Goal: Check status: Check status

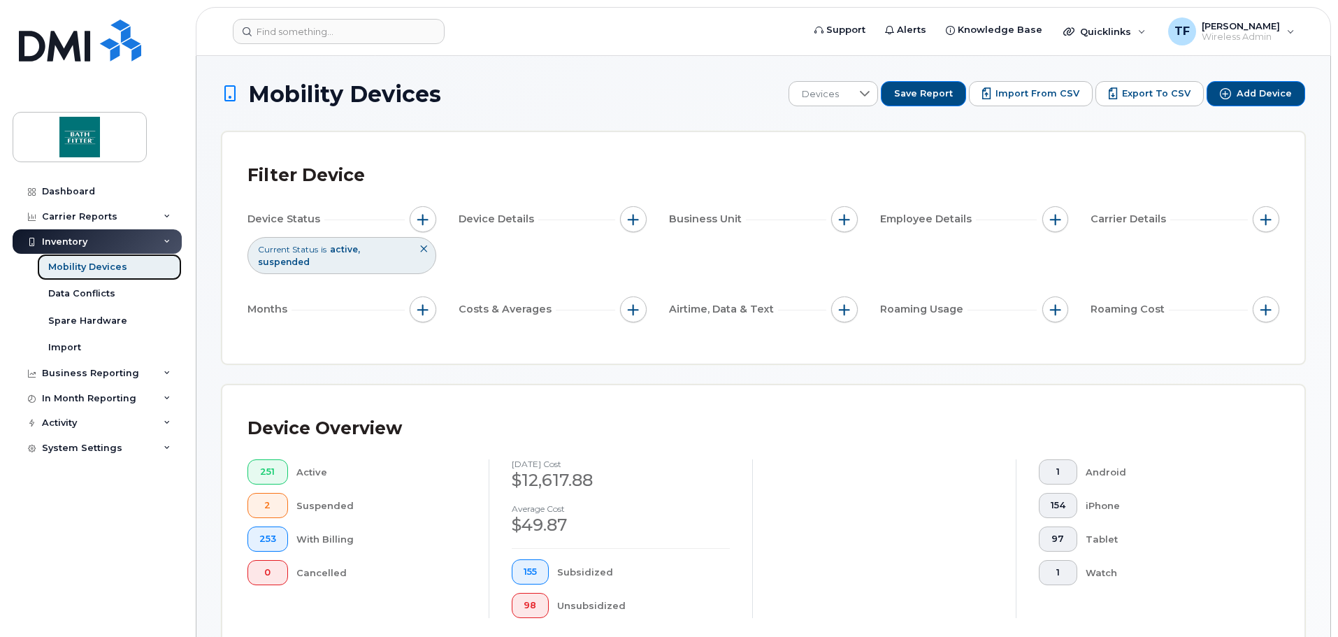
click at [85, 268] on div "Mobility Devices" at bounding box center [87, 267] width 79 height 13
click at [282, 493] on button "2" at bounding box center [267, 505] width 41 height 25
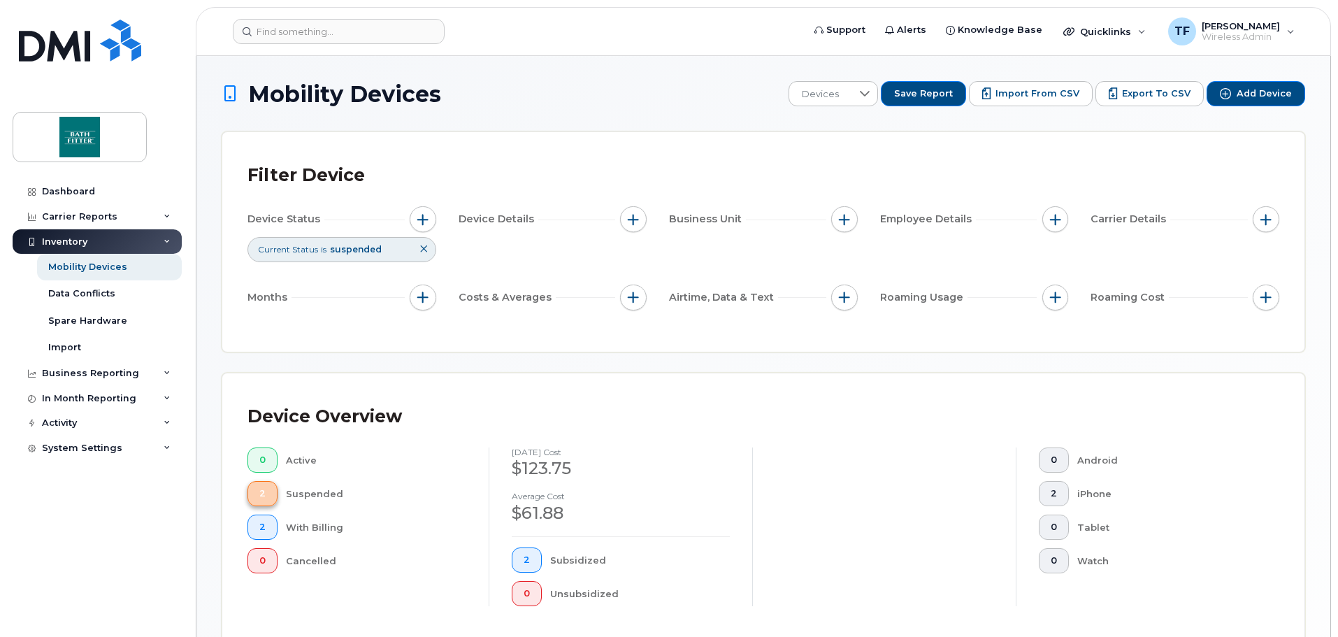
click at [267, 497] on button "2" at bounding box center [262, 493] width 30 height 25
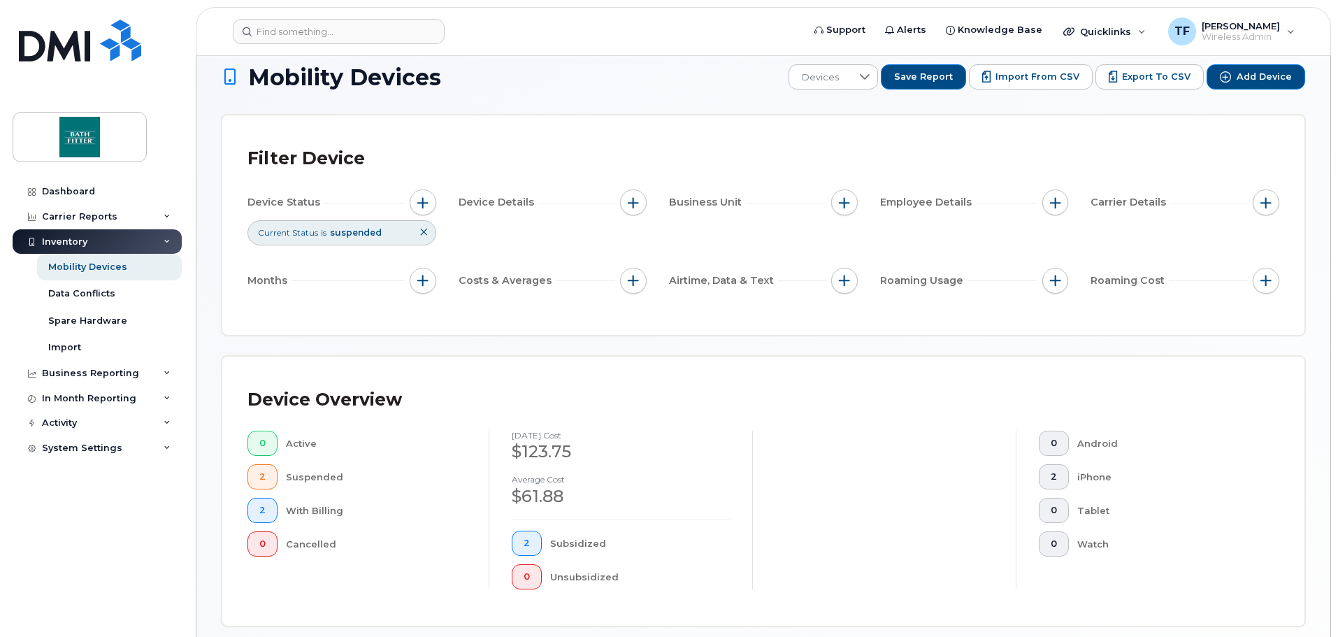
scroll to position [5, 0]
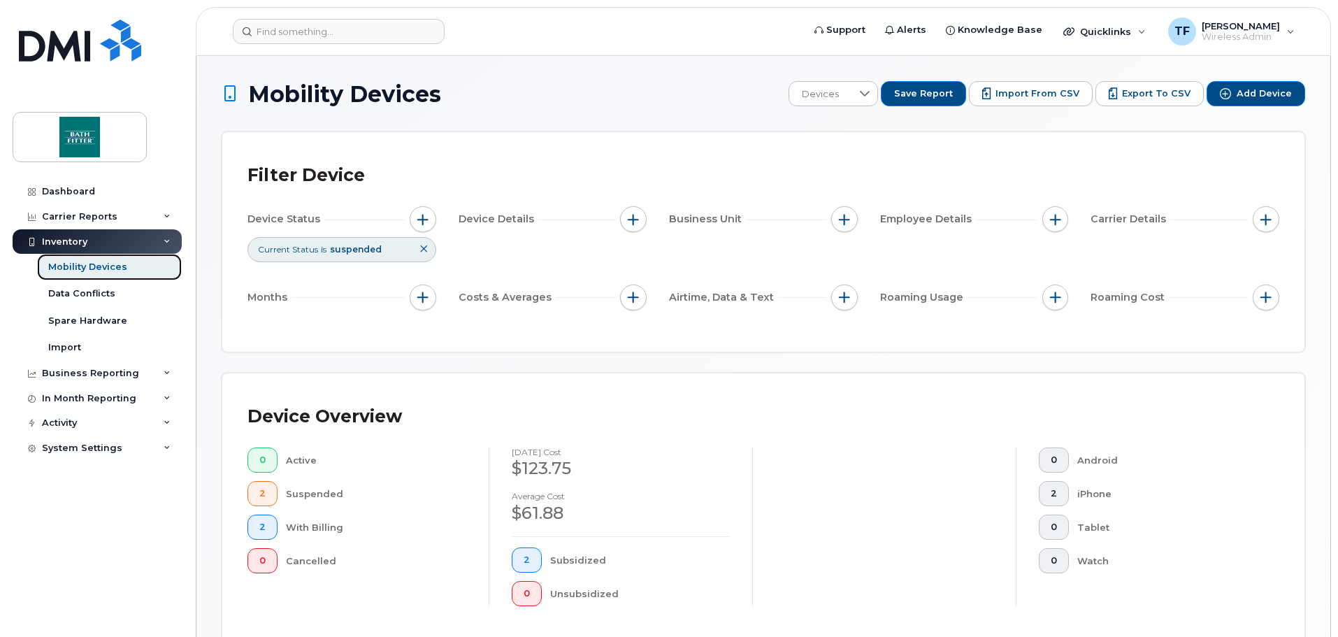
click at [73, 273] on div "Mobility Devices" at bounding box center [87, 267] width 79 height 13
click at [76, 240] on div "Inventory" at bounding box center [64, 241] width 45 height 11
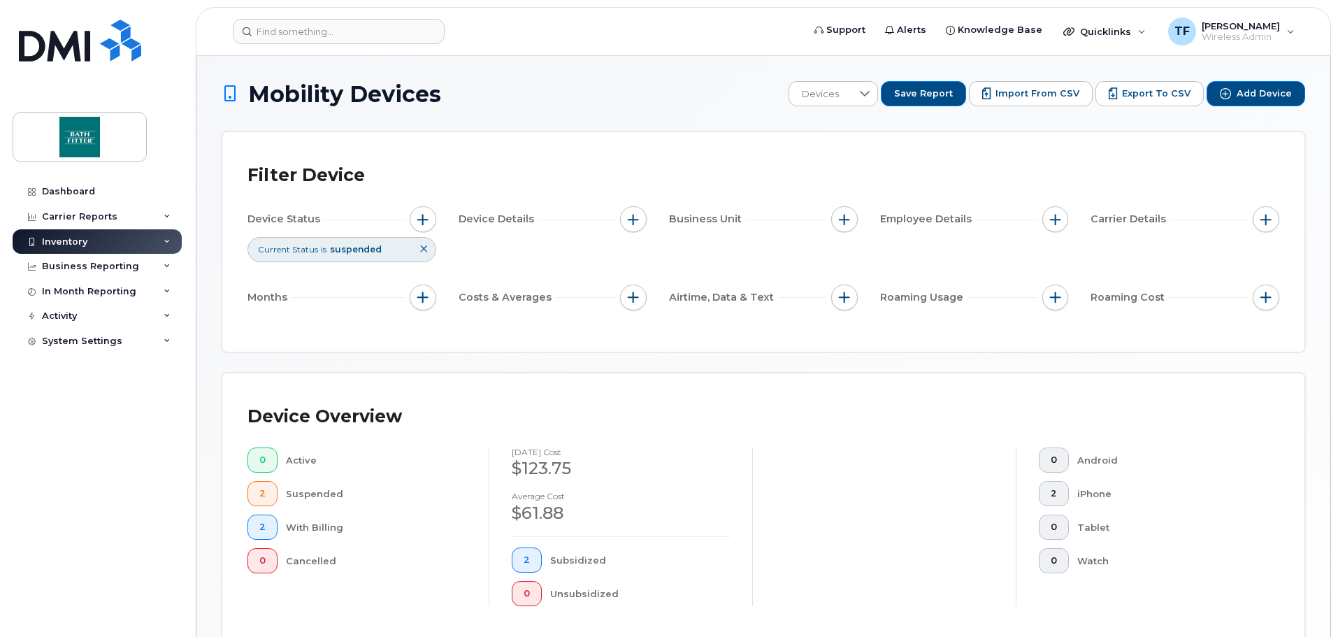
click at [78, 241] on div "Inventory" at bounding box center [64, 241] width 45 height 11
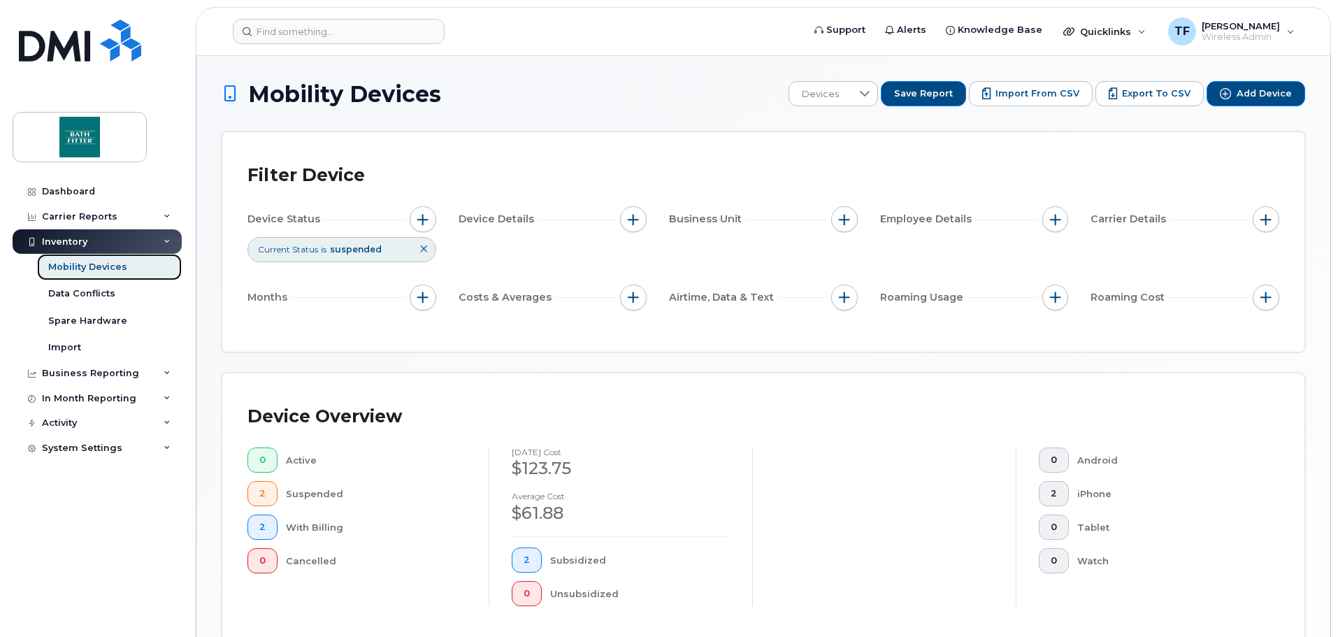
click at [80, 265] on div "Mobility Devices" at bounding box center [87, 267] width 79 height 13
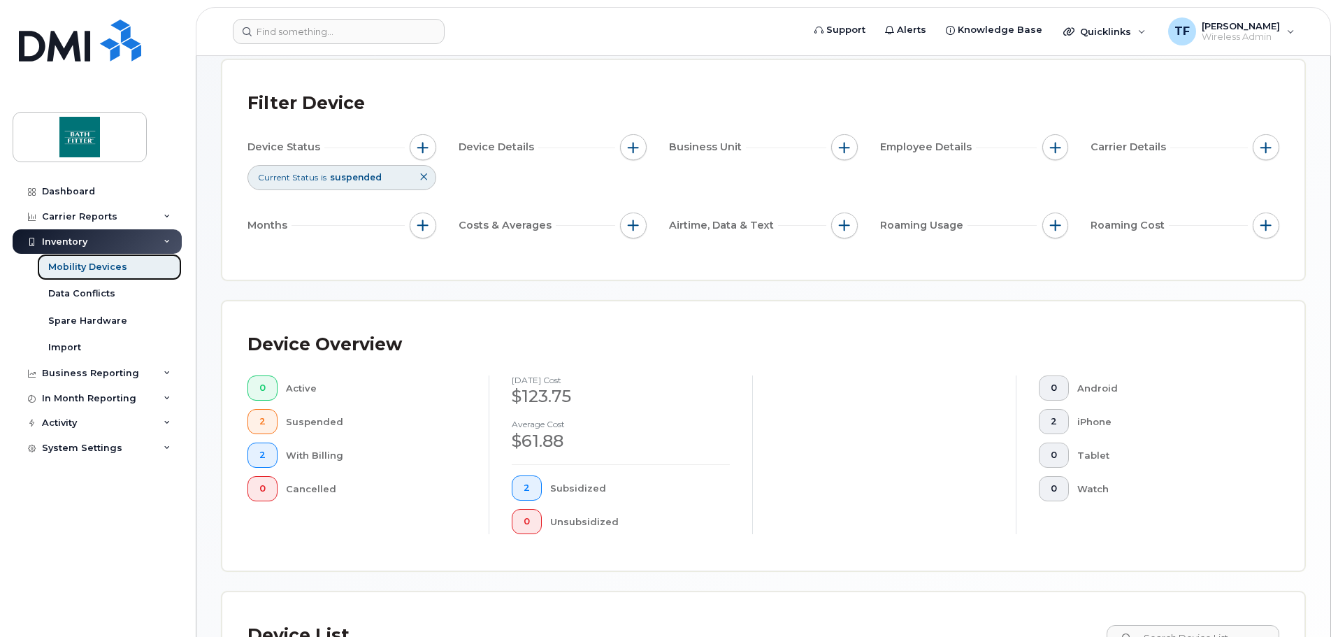
scroll to position [70, 0]
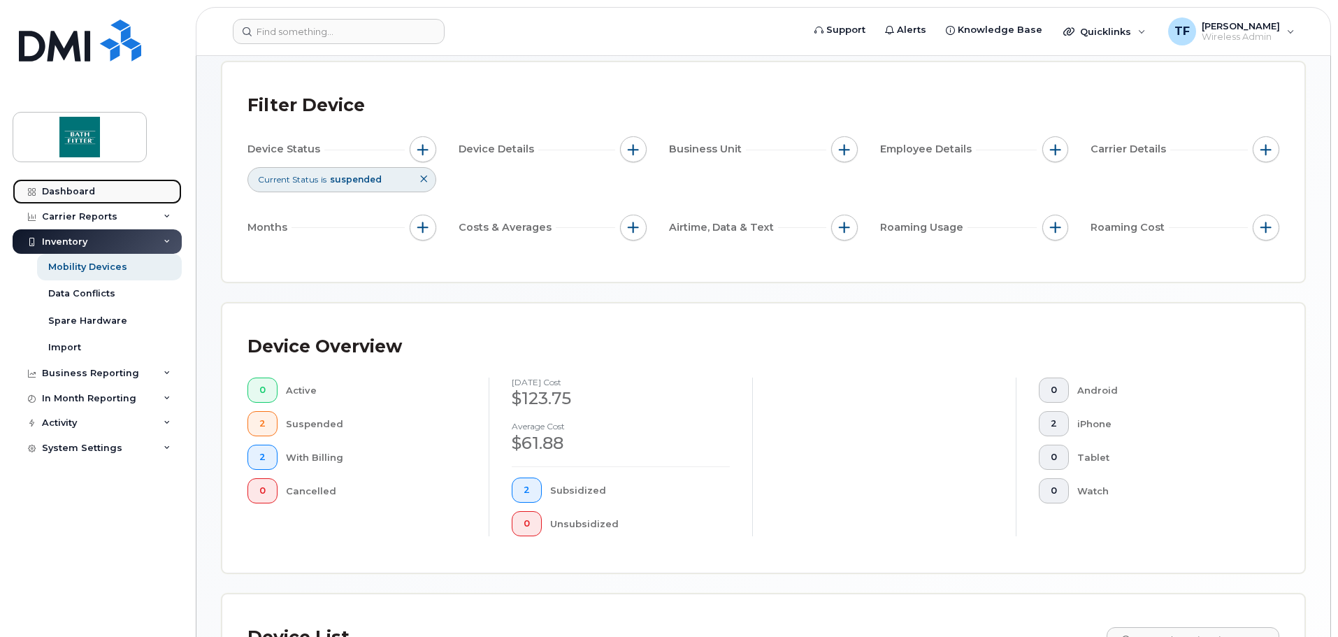
click at [60, 191] on div "Dashboard" at bounding box center [68, 191] width 53 height 11
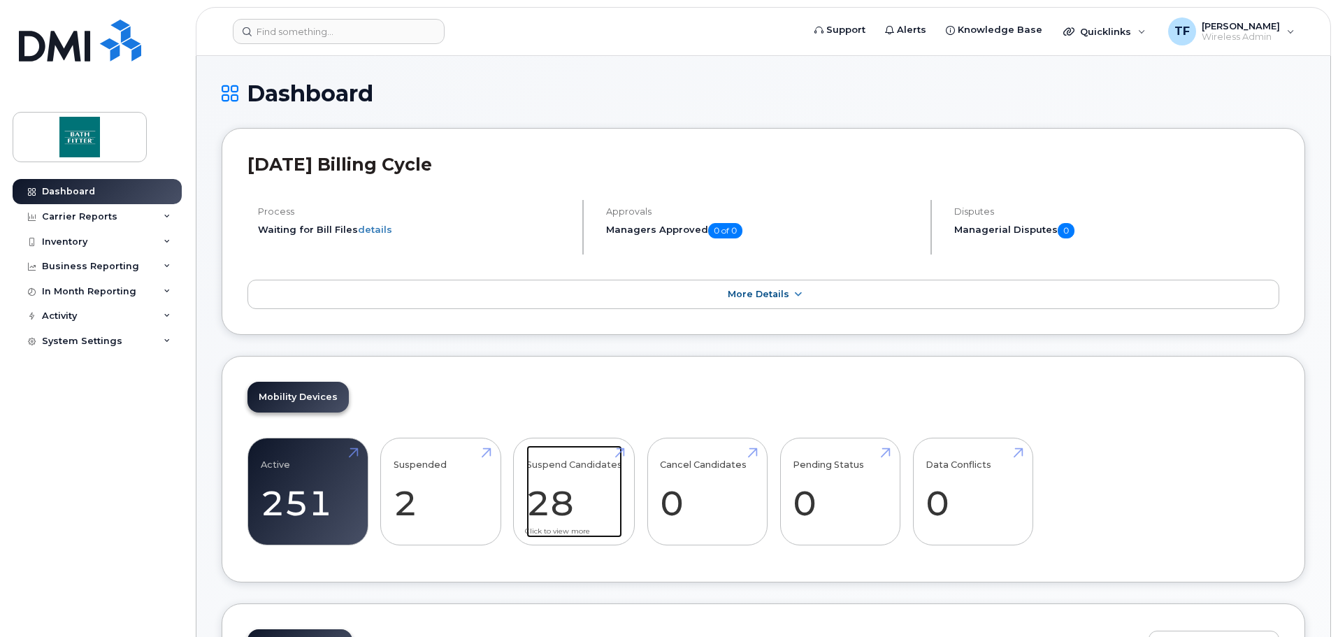
click at [555, 518] on link "Suspend Candidates 28" at bounding box center [574, 491] width 96 height 92
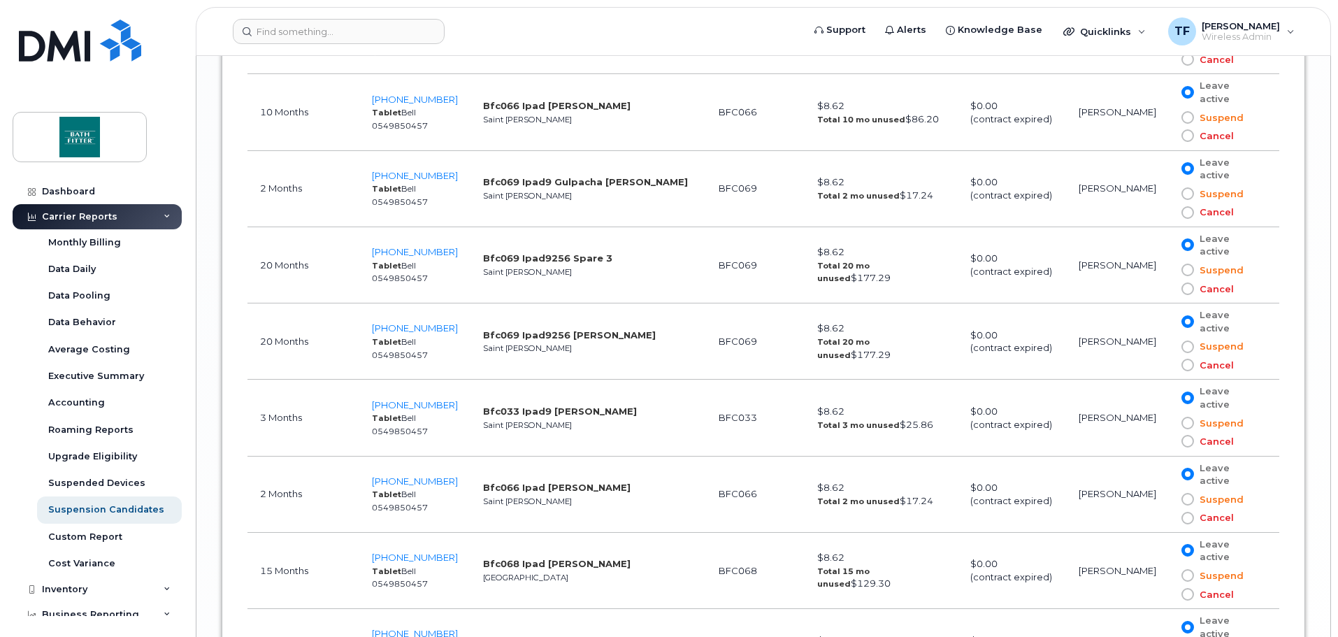
scroll to position [2367, 0]
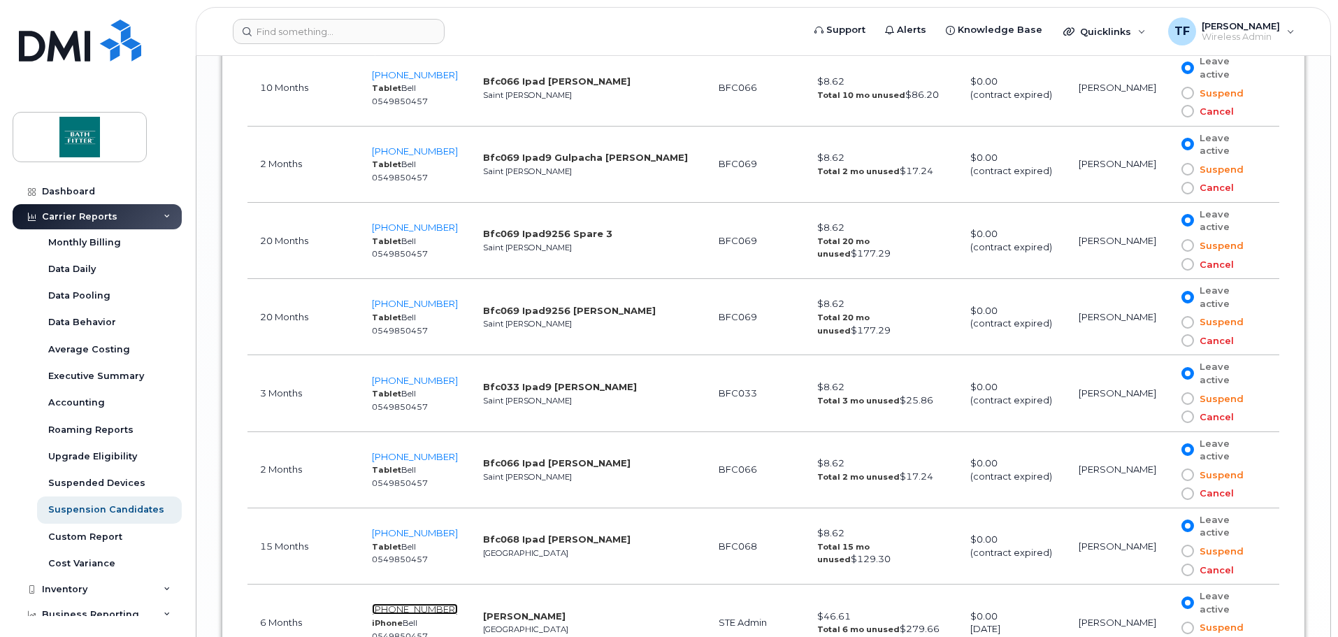
click at [399, 603] on span "[PHONE_NUMBER]" at bounding box center [415, 608] width 86 height 11
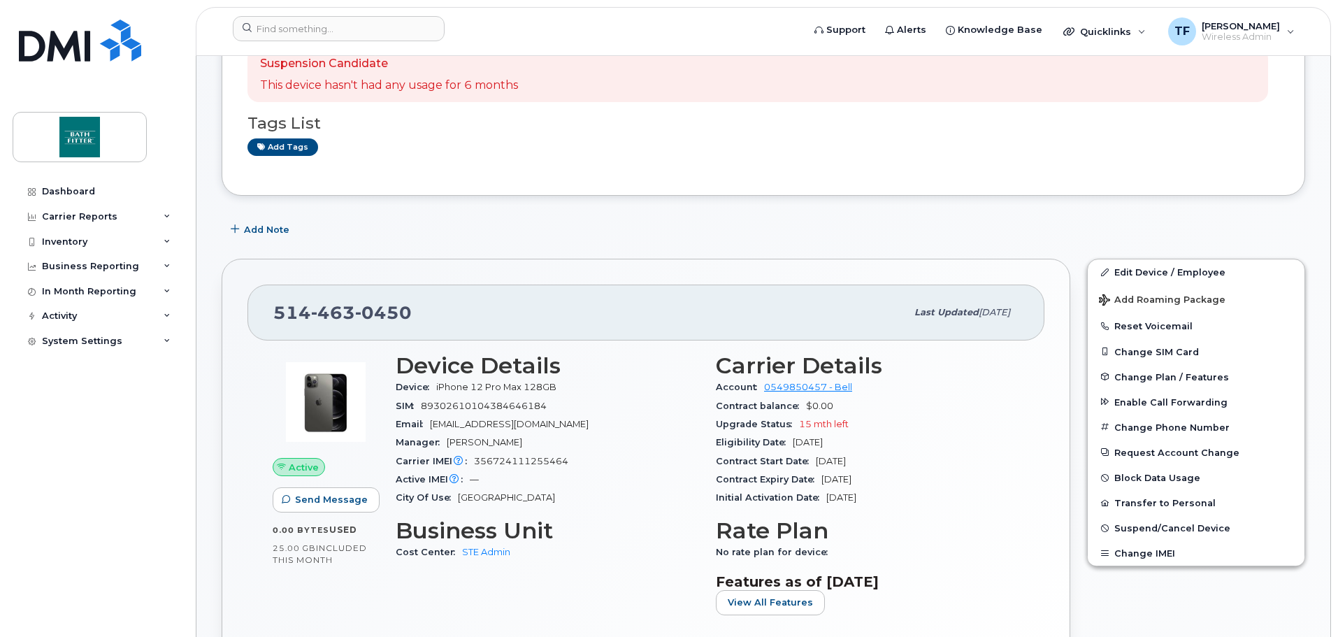
scroll to position [140, 0]
